Goal: Navigation & Orientation: Find specific page/section

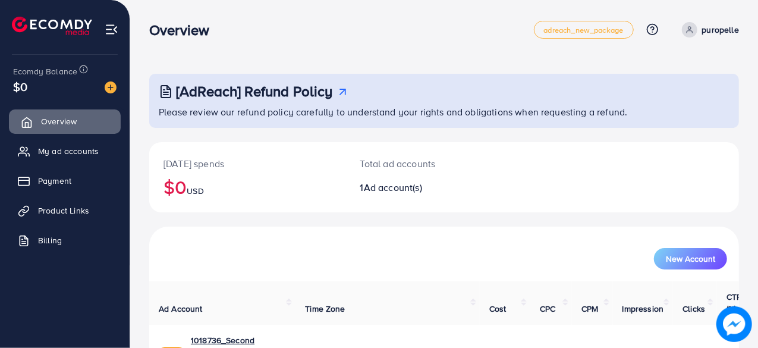
drag, startPoint x: 83, startPoint y: 126, endPoint x: 80, endPoint y: 132, distance: 6.9
click at [83, 126] on link "Overview" at bounding box center [65, 121] width 112 height 24
click at [70, 147] on span "My ad accounts" at bounding box center [71, 151] width 61 height 12
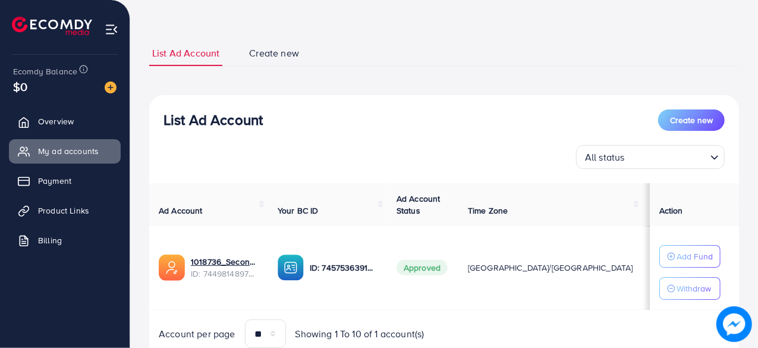
scroll to position [86, 0]
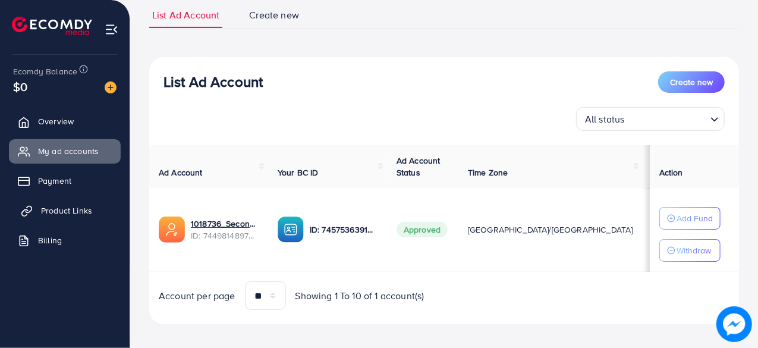
click at [91, 222] on link "Product Links" at bounding box center [65, 211] width 112 height 24
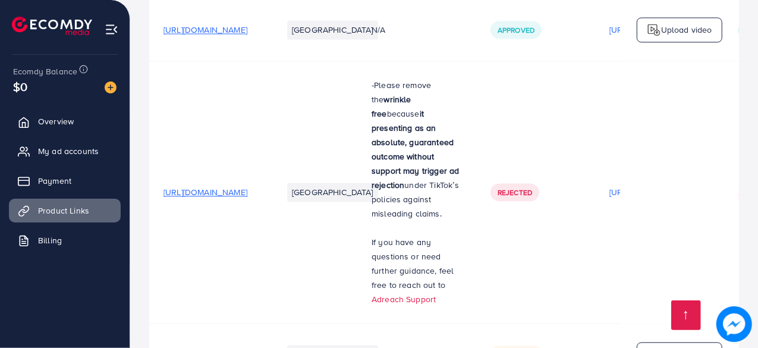
scroll to position [3593, 0]
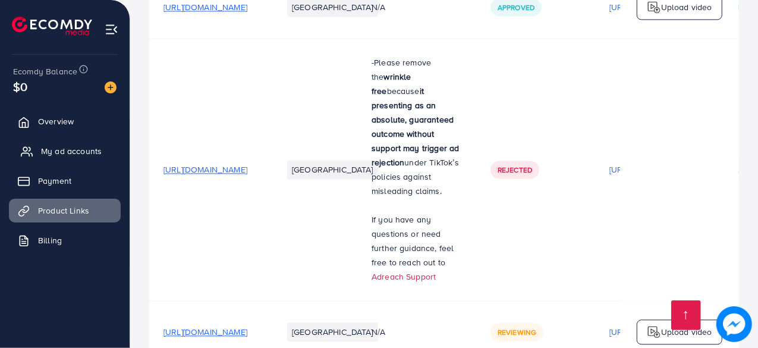
click at [55, 150] on span "My ad accounts" at bounding box center [71, 151] width 61 height 12
